Goal: Task Accomplishment & Management: Complete application form

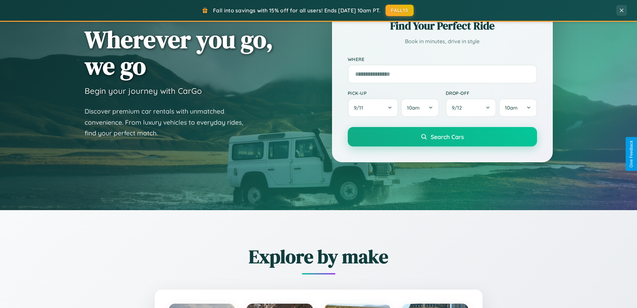
scroll to position [288, 0]
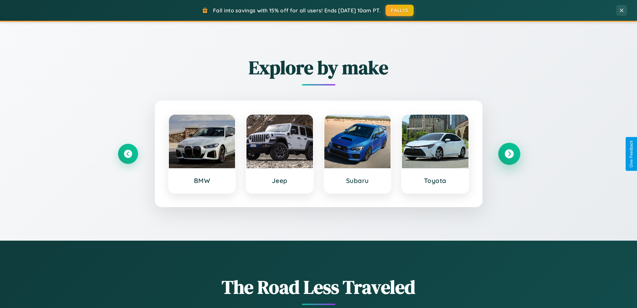
click at [509, 154] on icon at bounding box center [509, 153] width 9 height 9
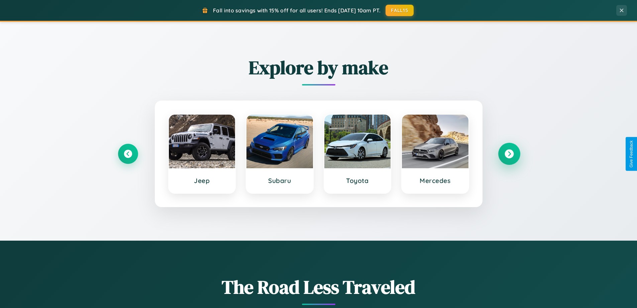
click at [509, 154] on icon at bounding box center [509, 153] width 9 height 9
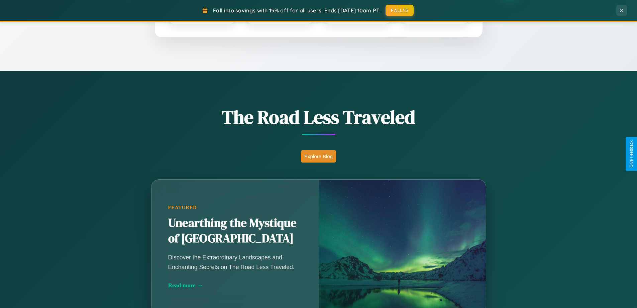
scroll to position [1288, 0]
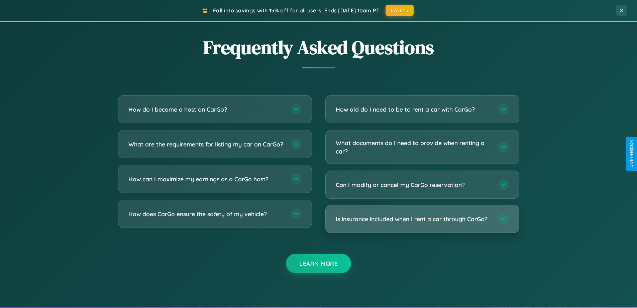
click at [422, 219] on h3 "Is insurance included when I rent a car through CarGo?" at bounding box center [414, 219] width 156 height 8
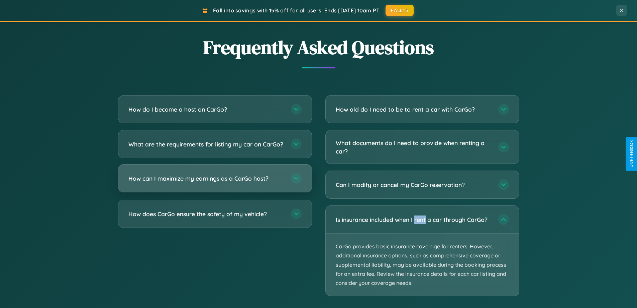
click at [215, 182] on h3 "How can I maximize my earnings as a CarGo host?" at bounding box center [206, 178] width 156 height 8
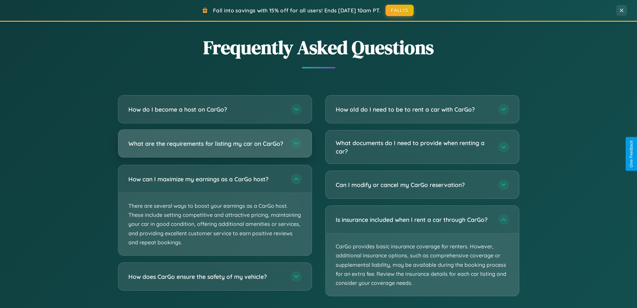
click at [215, 146] on h3 "What are the requirements for listing my car on CarGo?" at bounding box center [206, 143] width 156 height 8
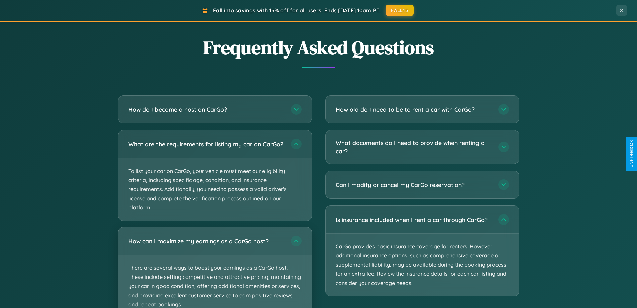
click at [215, 270] on p "There are several ways to boost your earnings as a CarGo host. These include se…" at bounding box center [214, 286] width 193 height 62
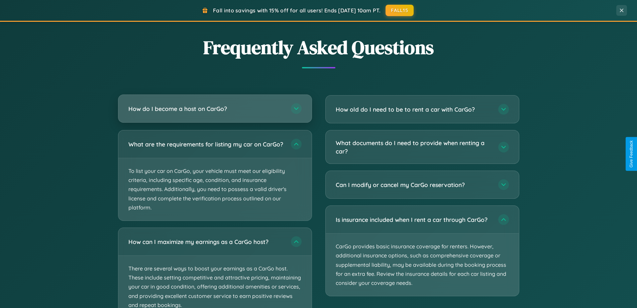
click at [215, 108] on h3 "How do I become a host on CarGo?" at bounding box center [206, 108] width 156 height 8
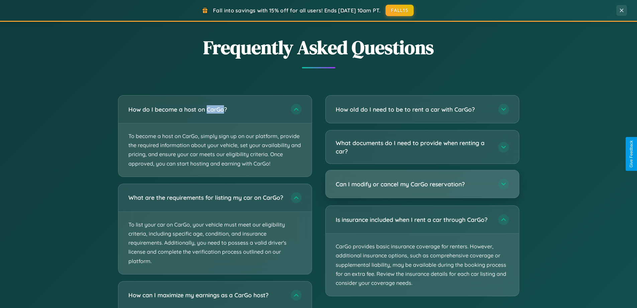
click at [422, 184] on h3 "Can I modify or cancel my CarGo reservation?" at bounding box center [414, 184] width 156 height 8
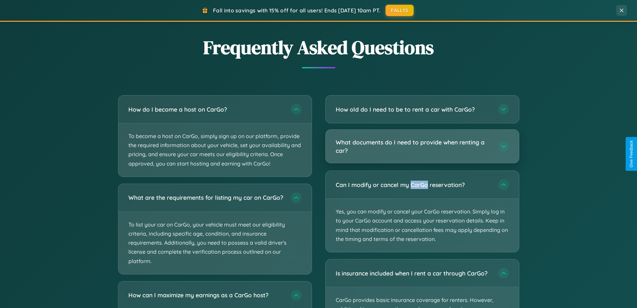
click at [422, 147] on h3 "What documents do I need to provide when renting a car?" at bounding box center [414, 146] width 156 height 16
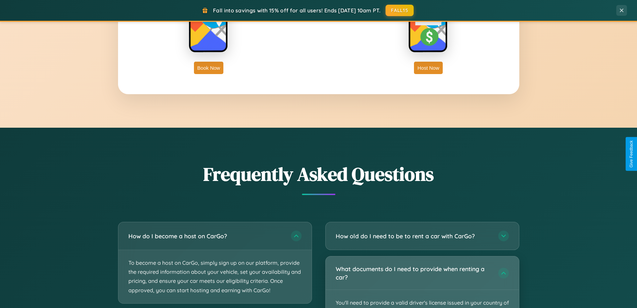
scroll to position [1075, 0]
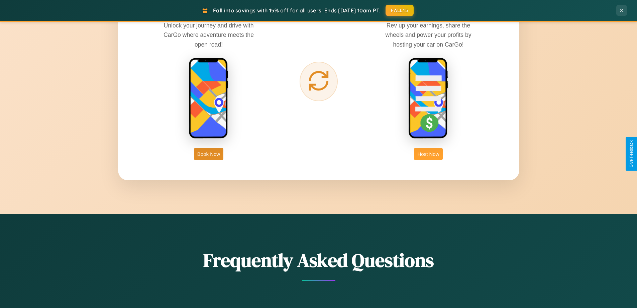
click at [429, 154] on button "Host Now" at bounding box center [428, 154] width 28 height 12
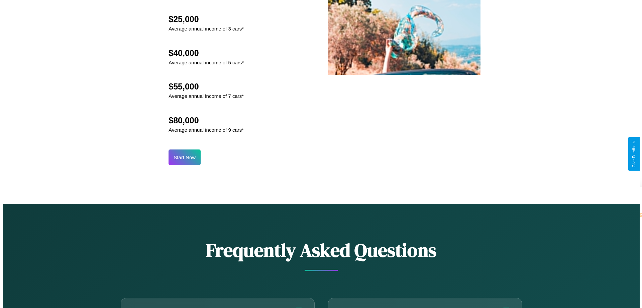
scroll to position [698, 0]
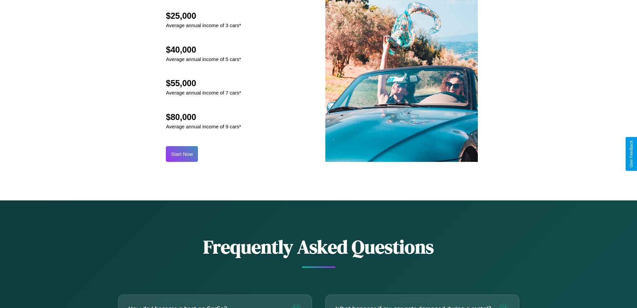
click at [182, 154] on button "Start Now" at bounding box center [182, 154] width 32 height 16
